Goal: Navigation & Orientation: Find specific page/section

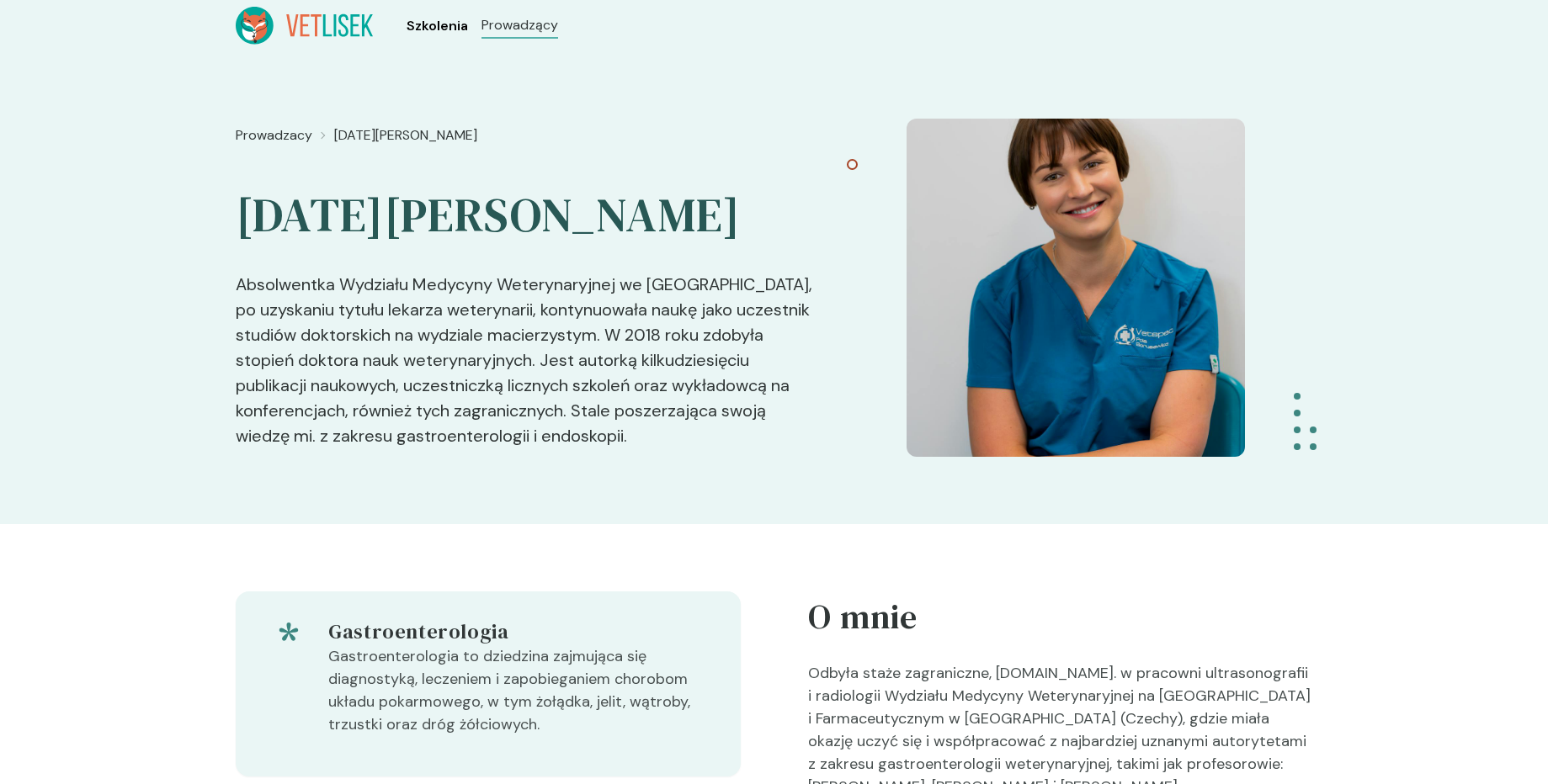
click at [435, 26] on span "Szkolenia" at bounding box center [437, 26] width 61 height 20
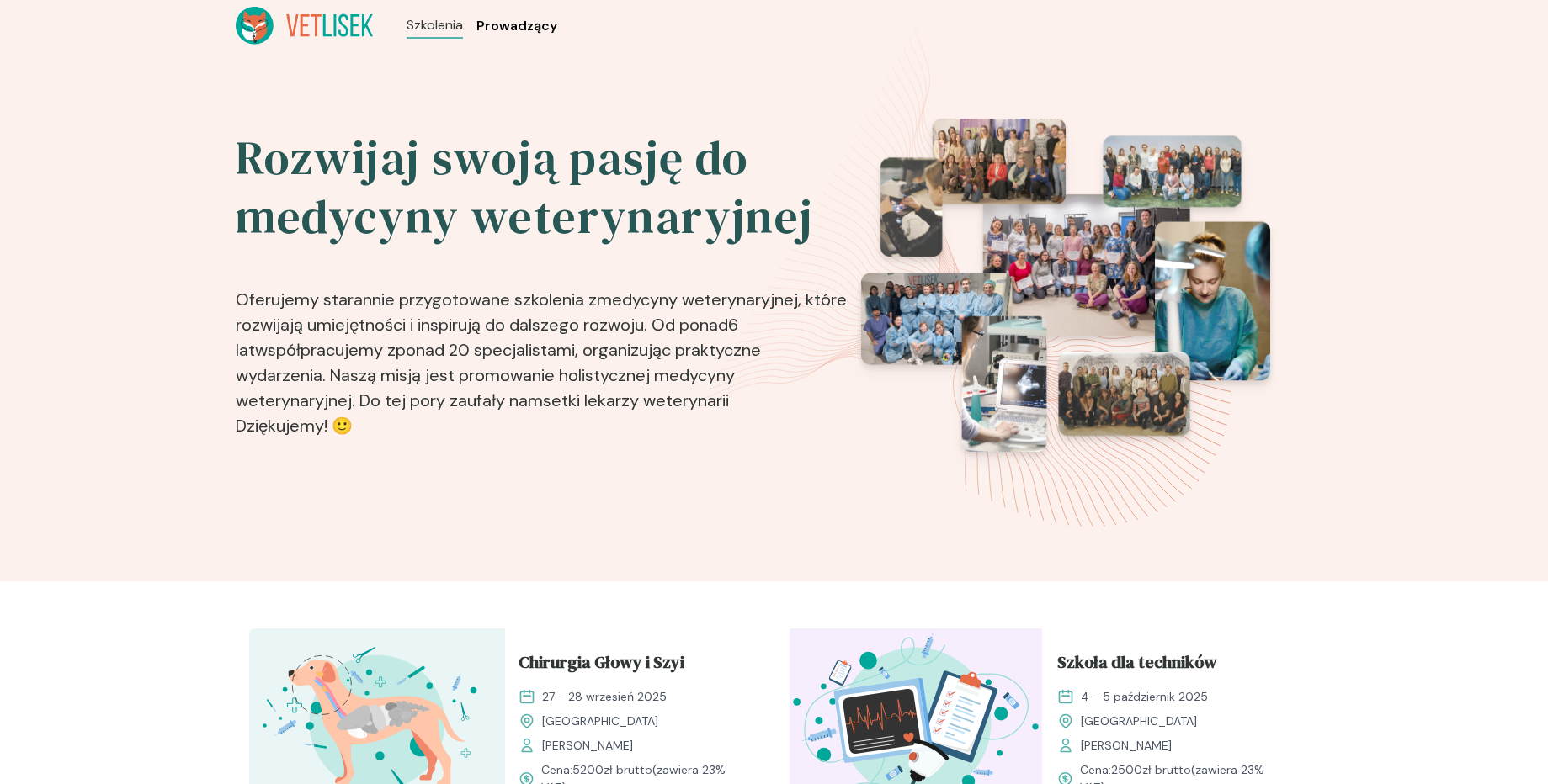
click at [506, 27] on span "Prowadzący" at bounding box center [517, 26] width 81 height 20
